Goal: Information Seeking & Learning: Understand process/instructions

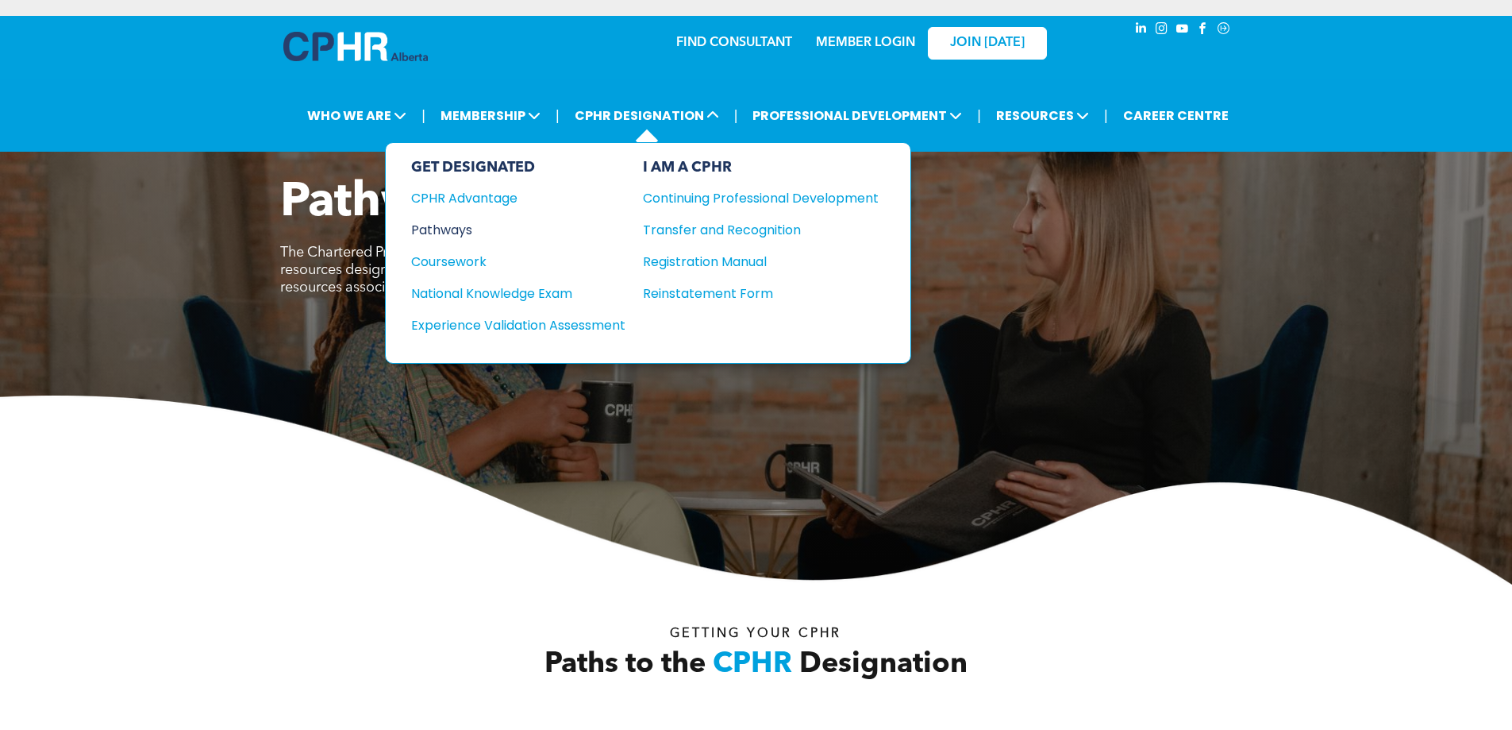
click at [464, 237] on div "Pathways" at bounding box center [507, 230] width 193 height 20
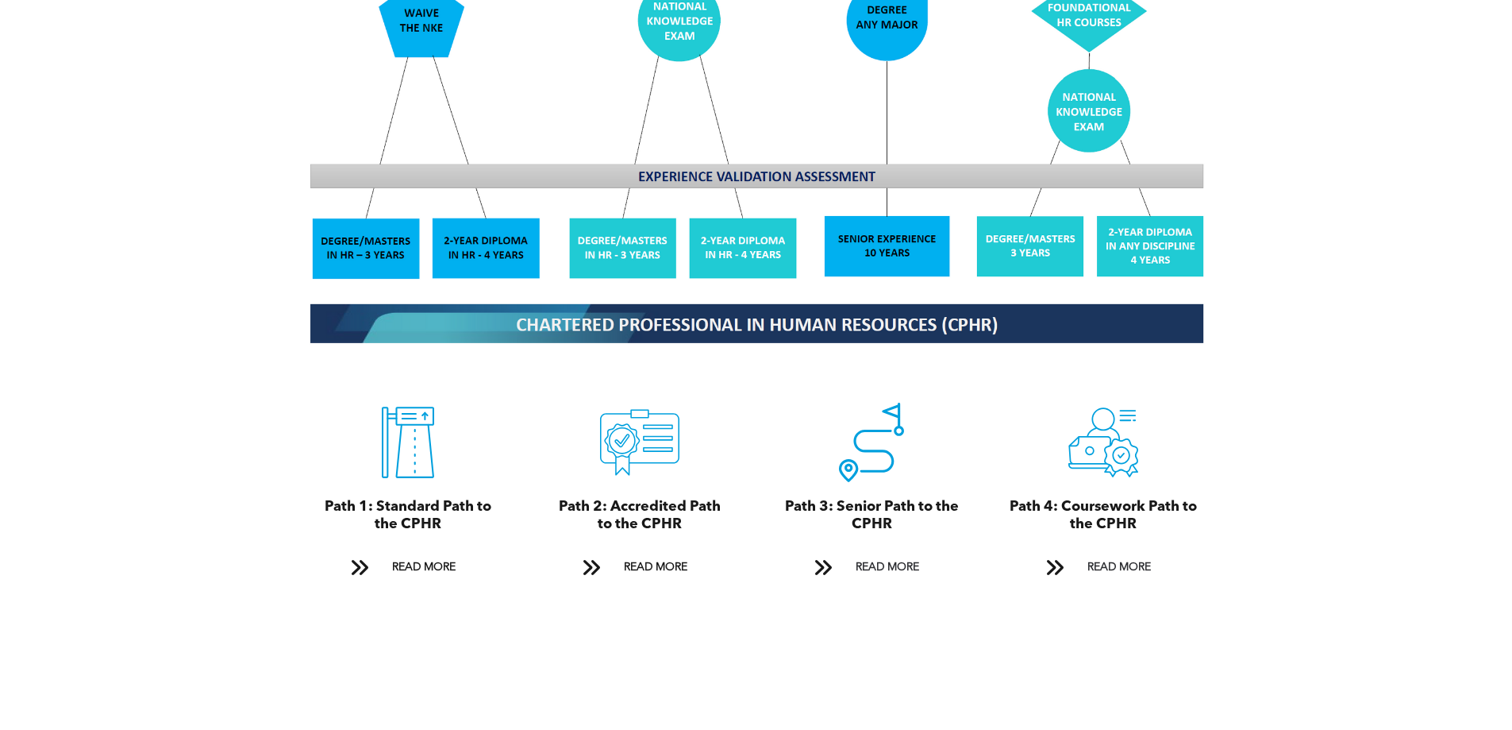
scroll to position [1667, 0]
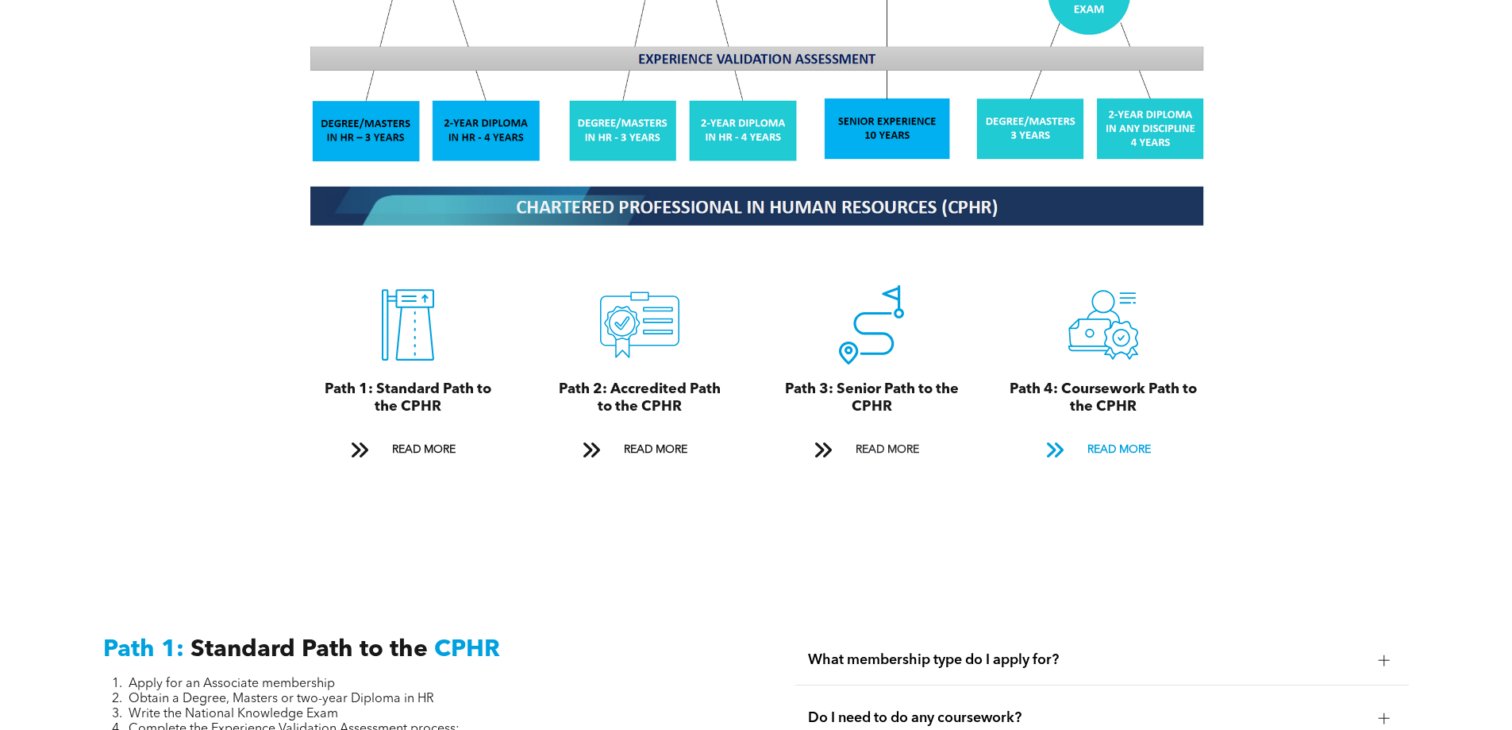
click at [1117, 435] on span "READ MORE" at bounding box center [1119, 449] width 75 height 29
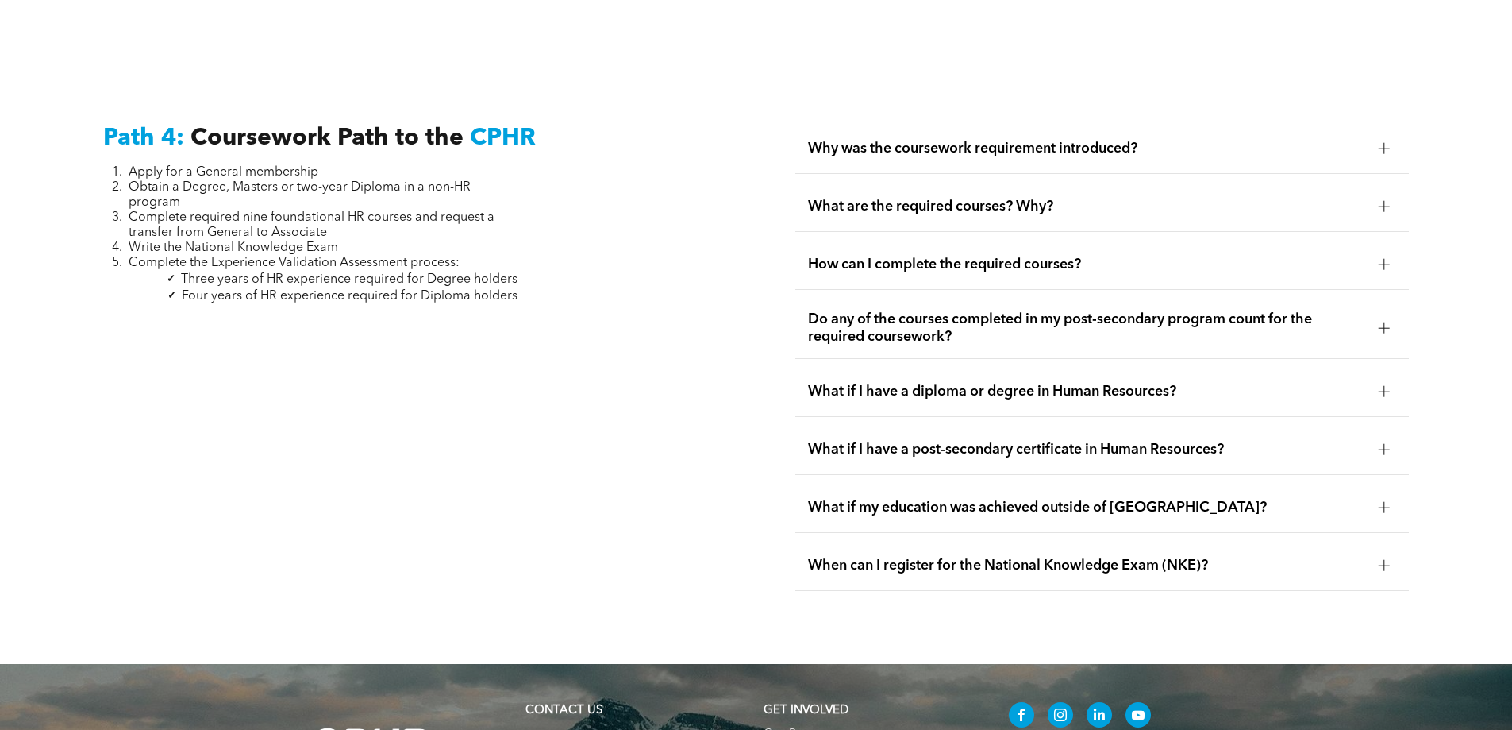
scroll to position [4716, 0]
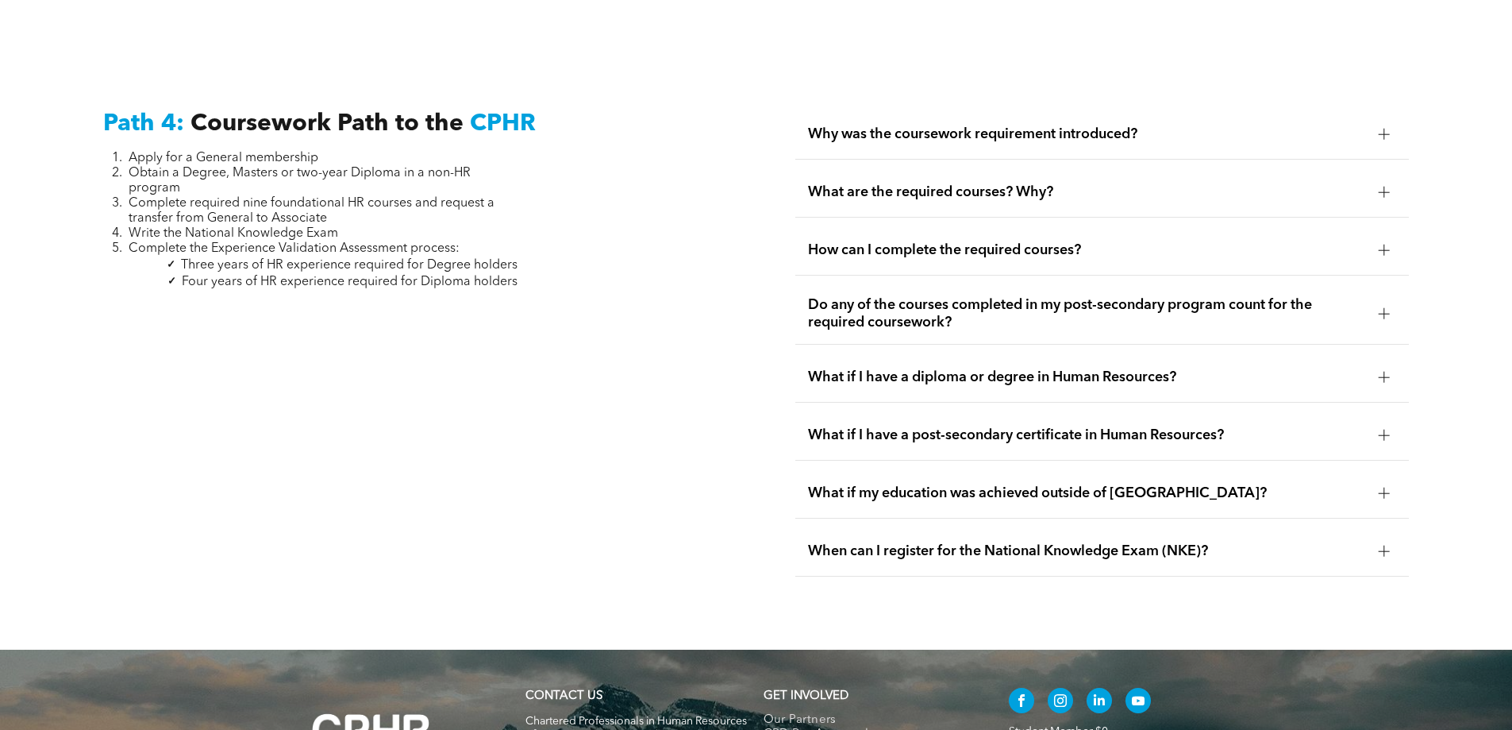
click at [989, 110] on div "Why was the coursework requirement introduced?" at bounding box center [1103, 135] width 614 height 50
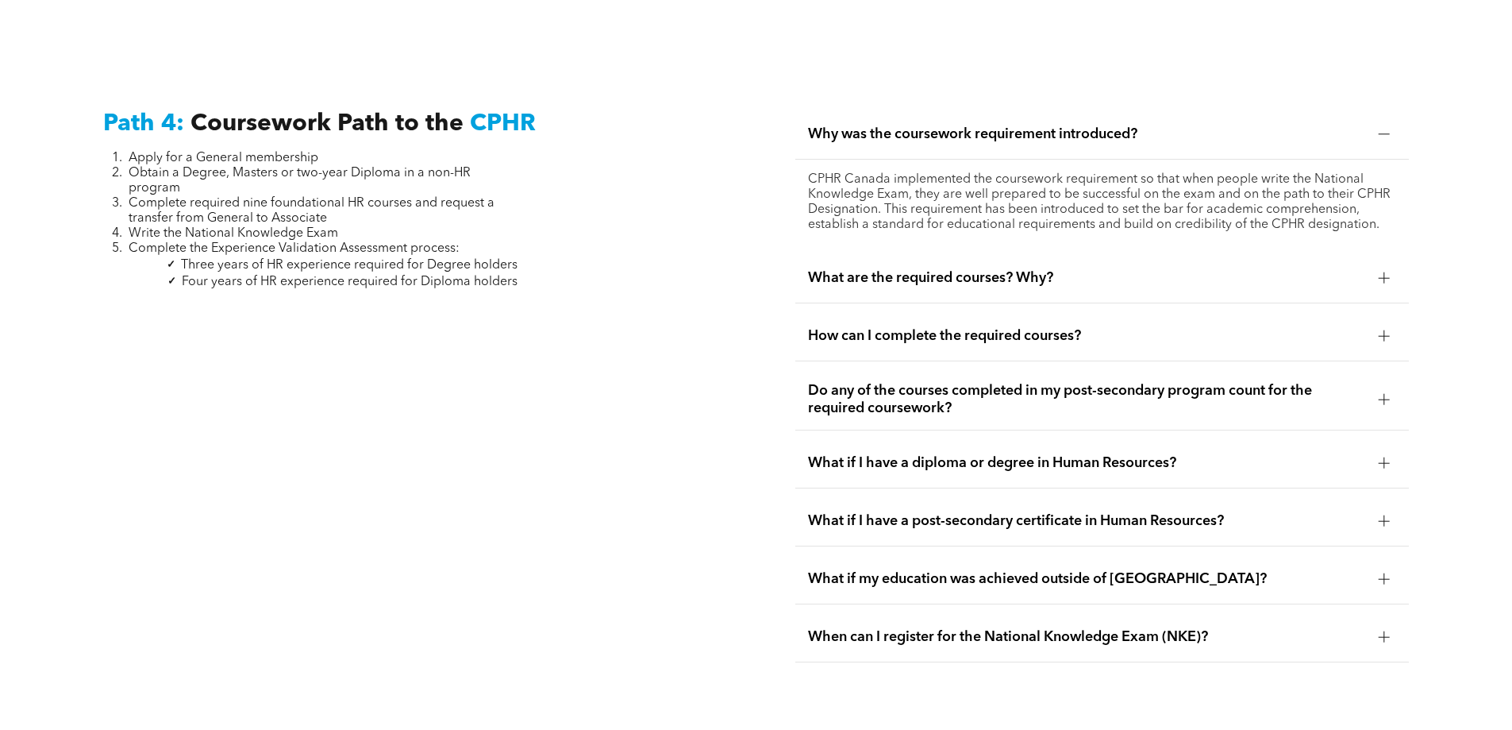
click at [989, 125] on span "Why was the coursework requirement introduced?" at bounding box center [1087, 133] width 558 height 17
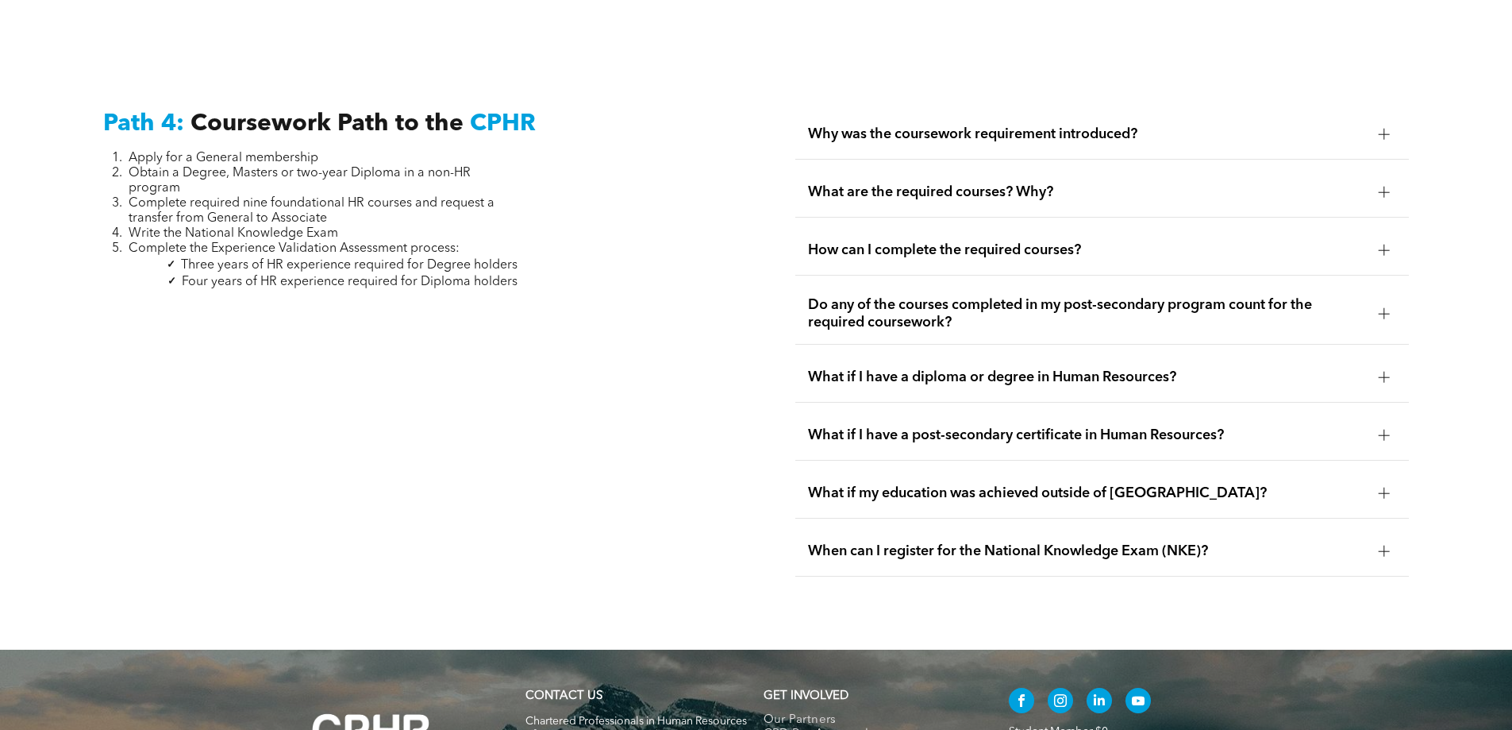
click at [985, 183] on span "What are the required courses? Why?" at bounding box center [1087, 191] width 558 height 17
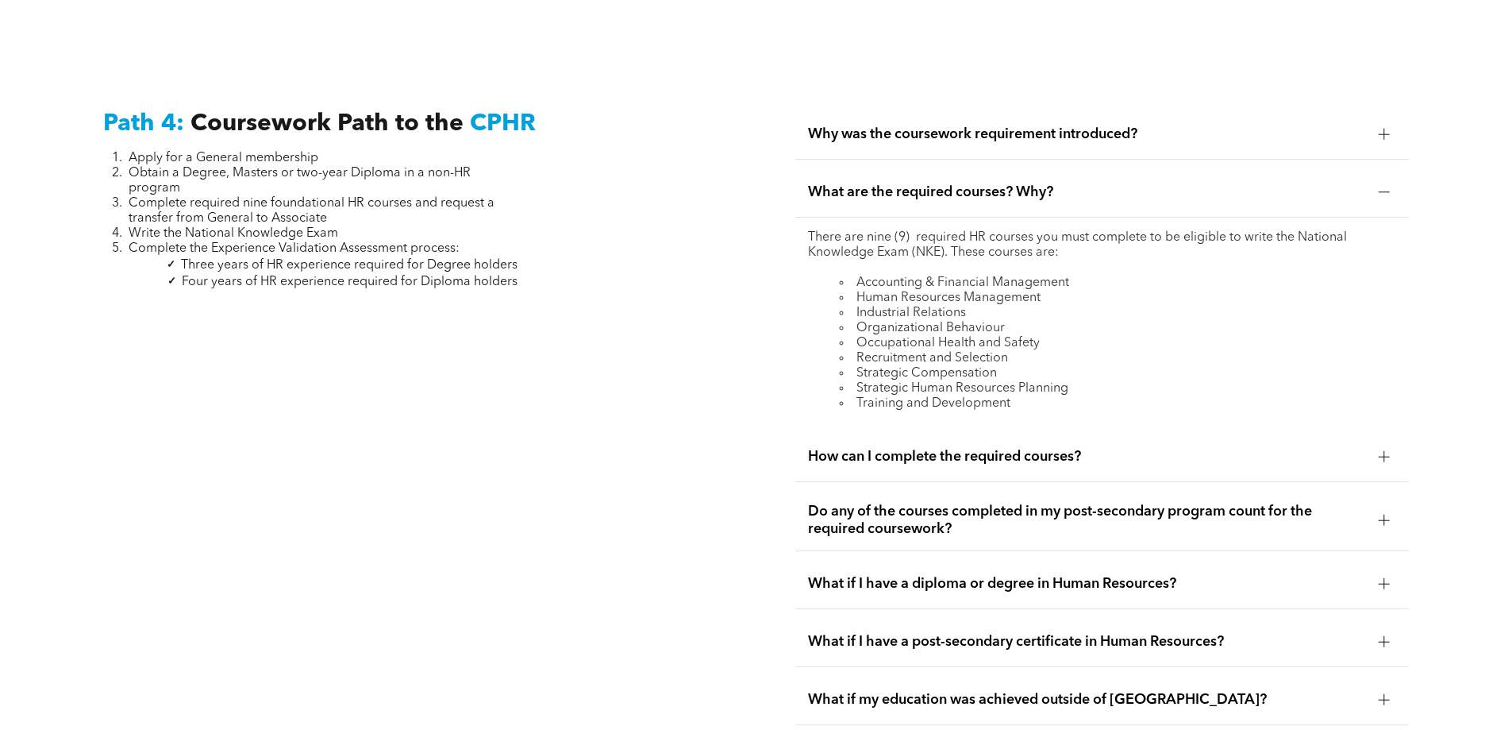
click at [985, 183] on span "What are the required courses? Why?" at bounding box center [1087, 191] width 558 height 17
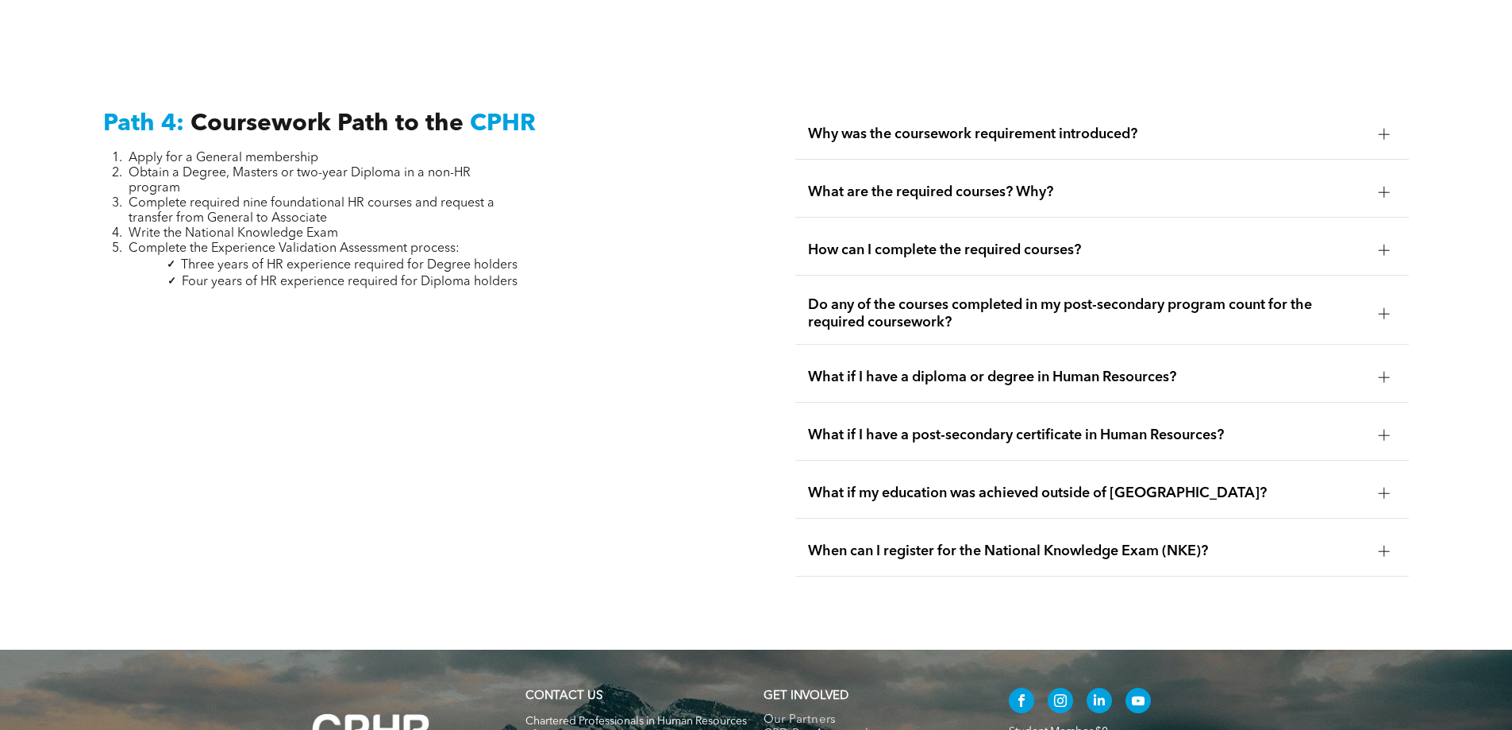
click at [930, 229] on div "How can I complete the required courses?" at bounding box center [1103, 250] width 614 height 50
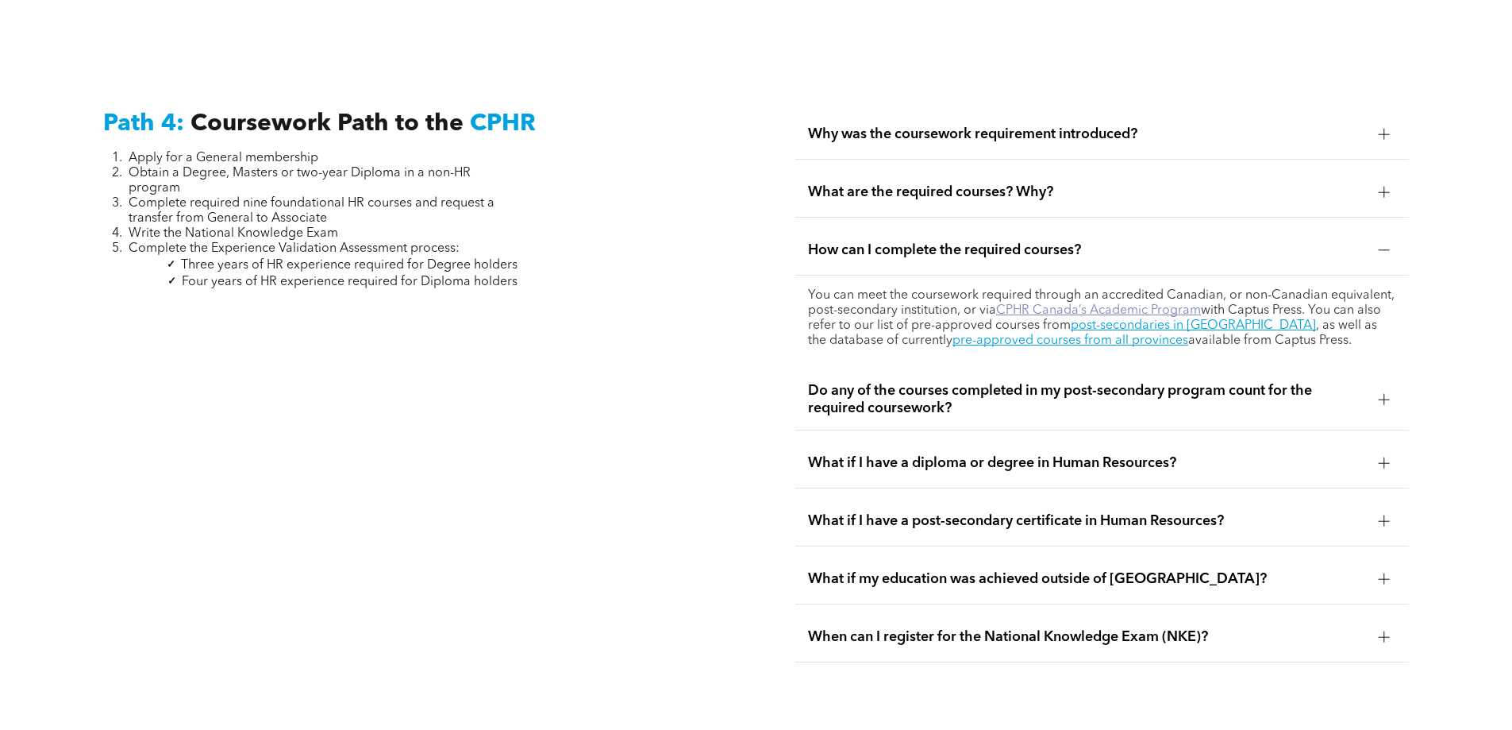
click at [1034, 304] on link "CPHR Canada’s Academic Program" at bounding box center [1098, 310] width 205 height 13
click at [1219, 319] on link "post-secondaries in [GEOGRAPHIC_DATA]" at bounding box center [1193, 325] width 245 height 13
click at [1085, 183] on span "What are the required courses? Why?" at bounding box center [1087, 191] width 558 height 17
